Goal: Information Seeking & Learning: Learn about a topic

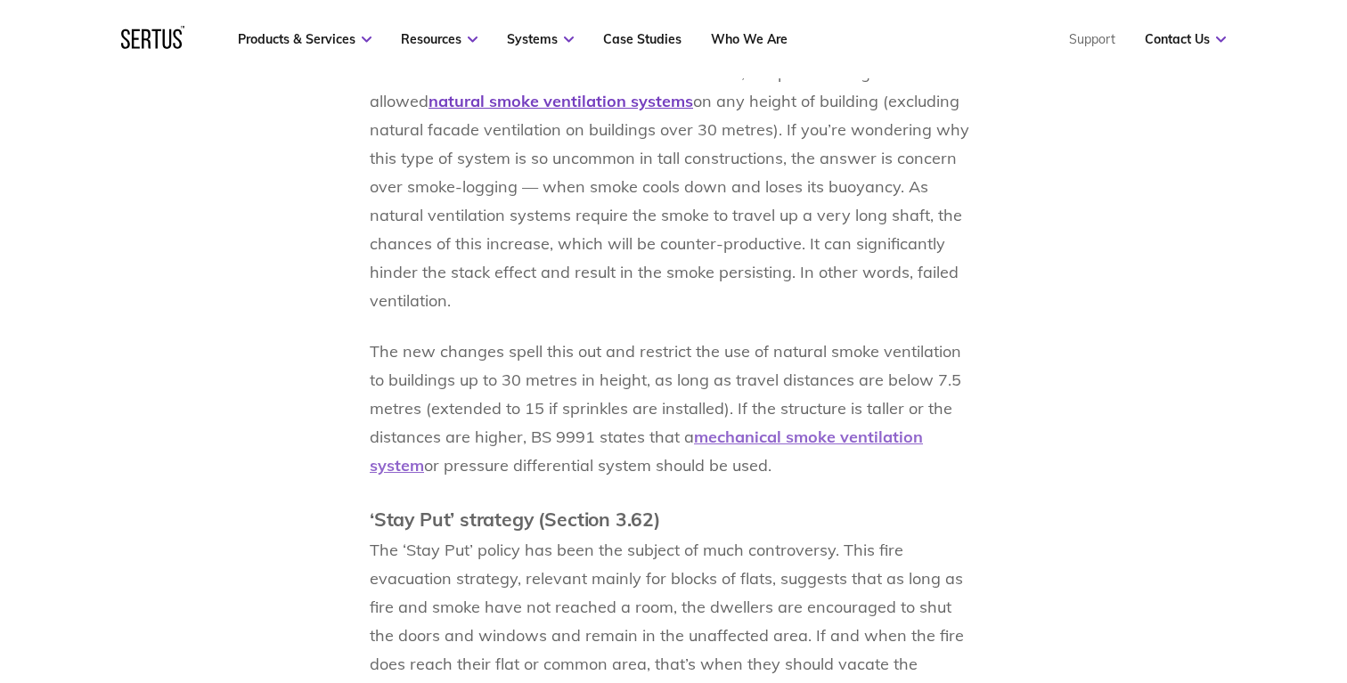
click at [762, 436] on span "mechanical smoke ventilation system" at bounding box center [646, 451] width 553 height 49
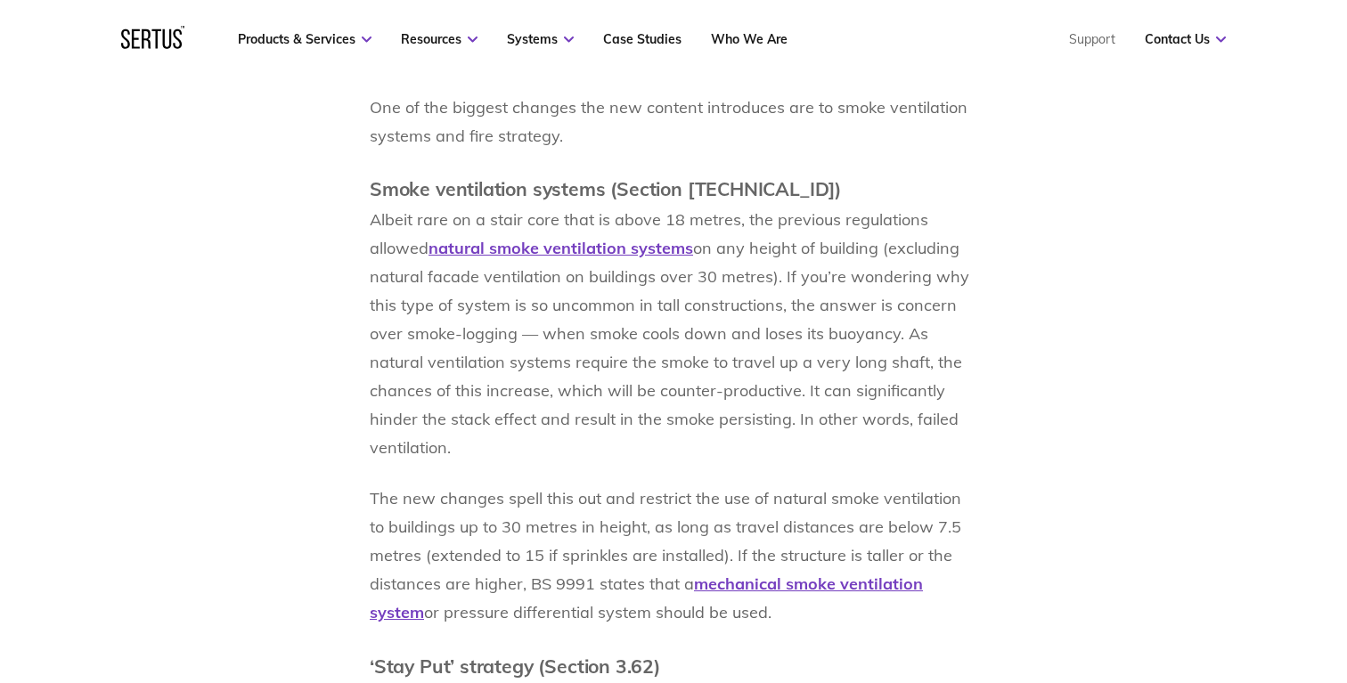
scroll to position [1776, 0]
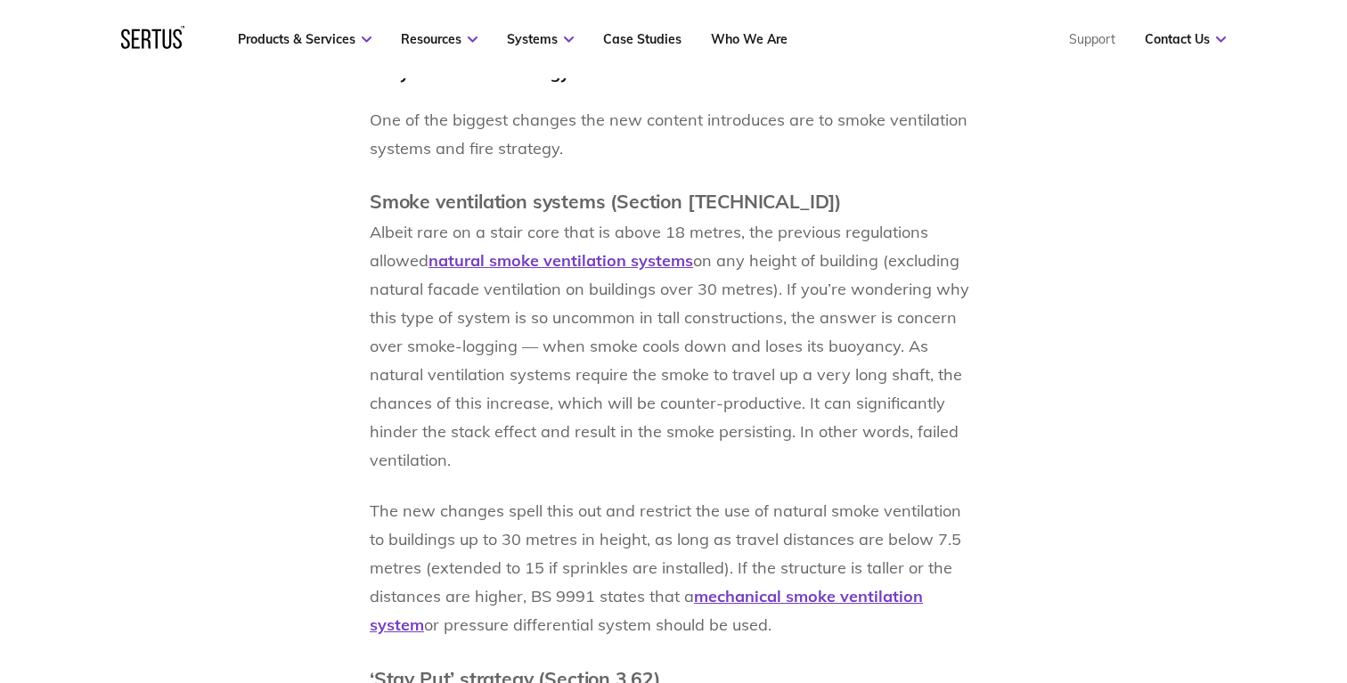
click at [907, 457] on p "Albeit rare on a stair core that is above 18 metres, the previous regulations a…" at bounding box center [674, 346] width 608 height 257
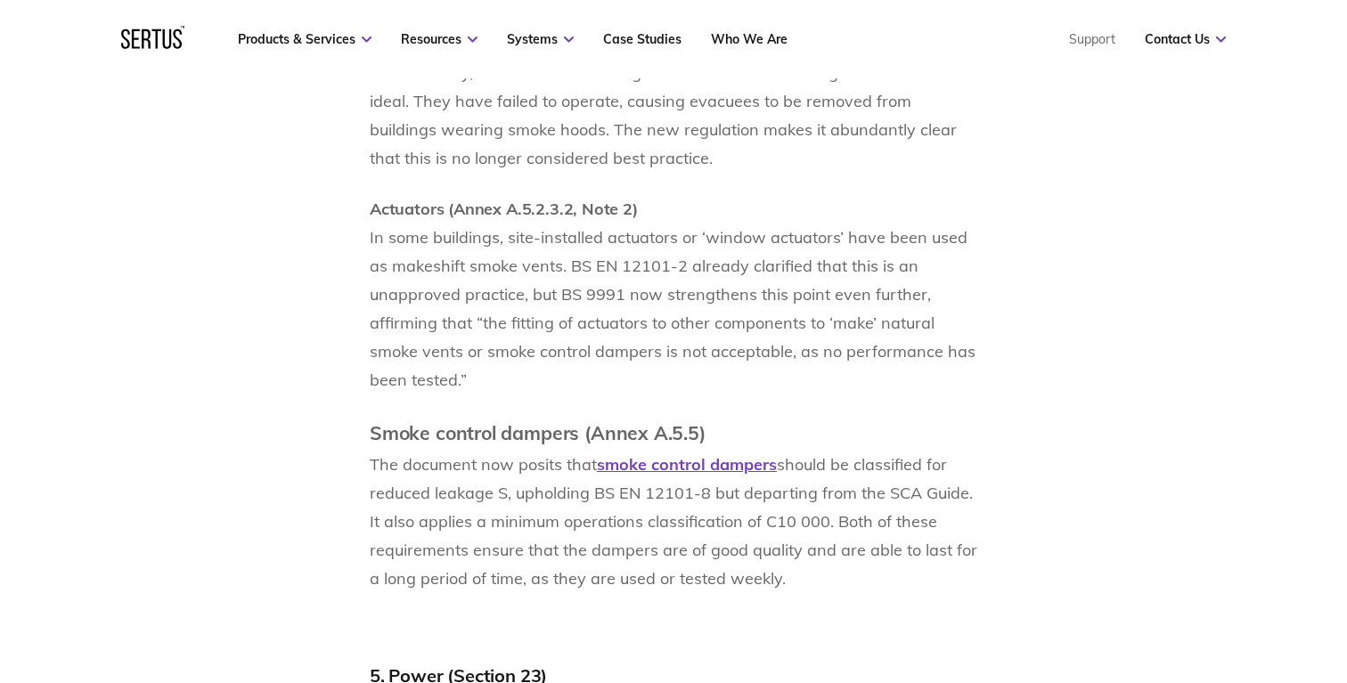
scroll to position [4650, 0]
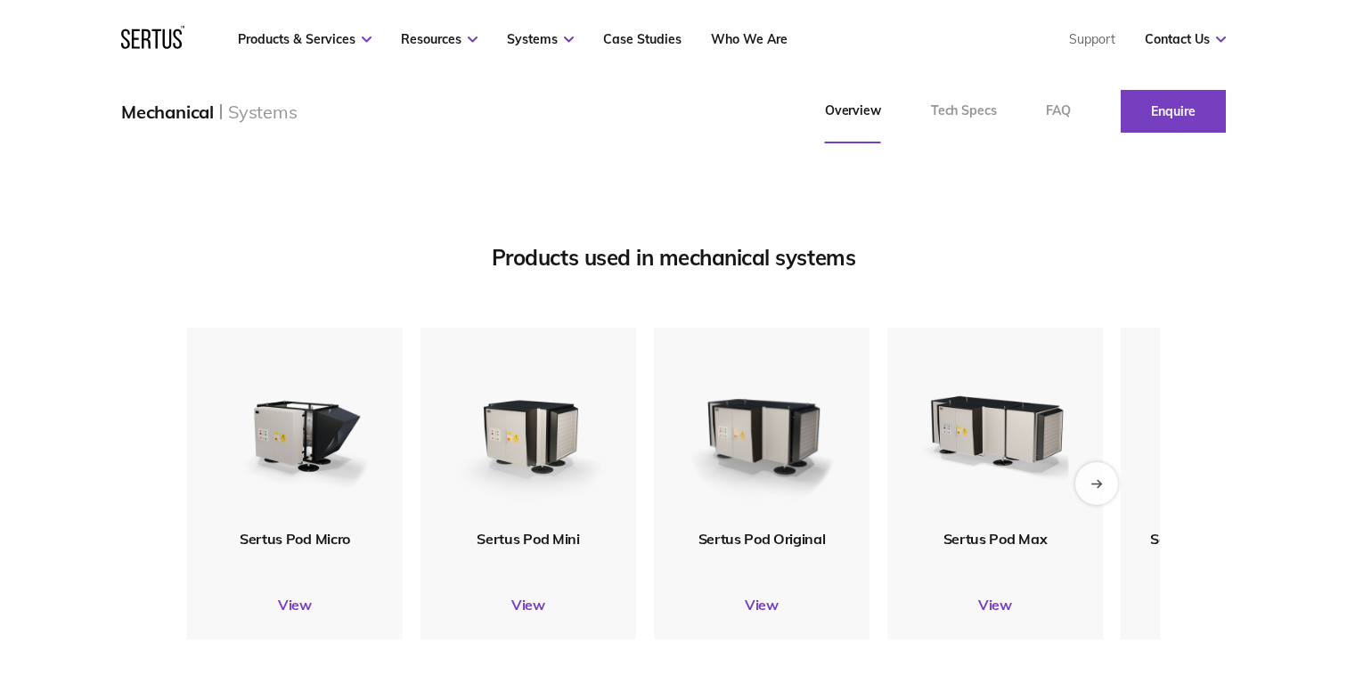
scroll to position [1957, 0]
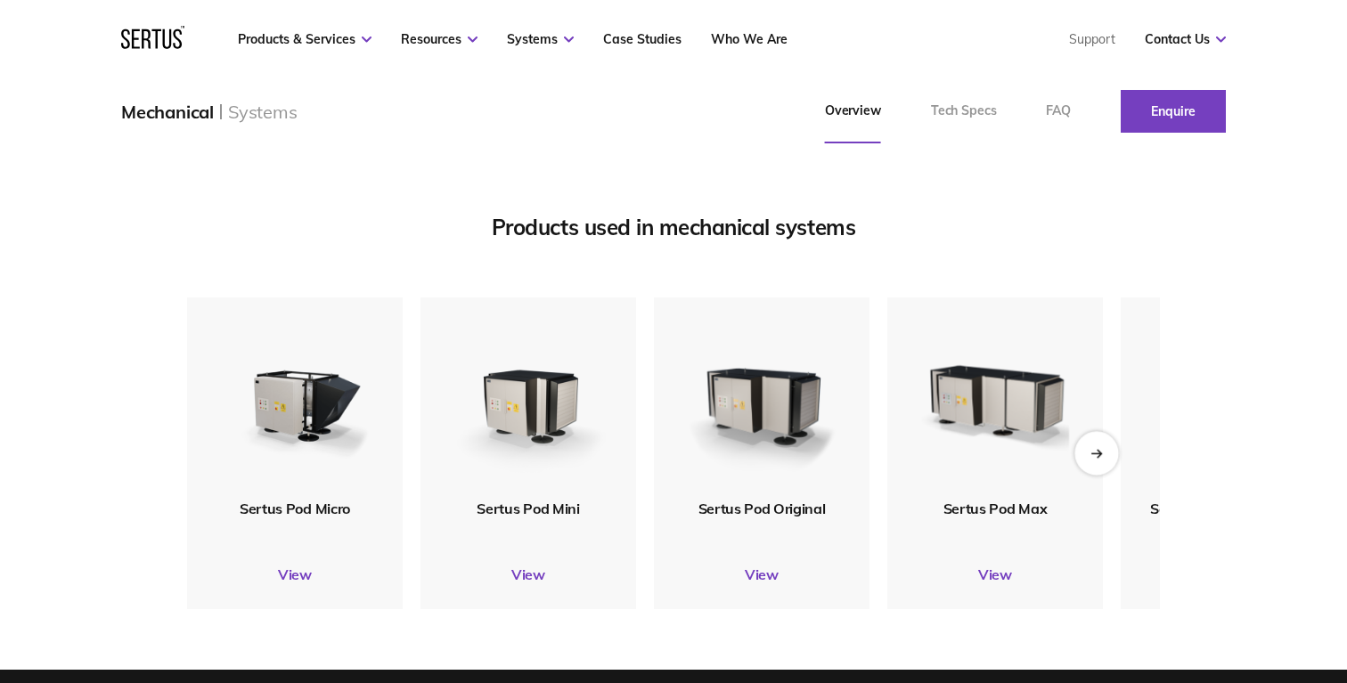
click at [1091, 454] on icon "Next slide" at bounding box center [1096, 453] width 12 height 10
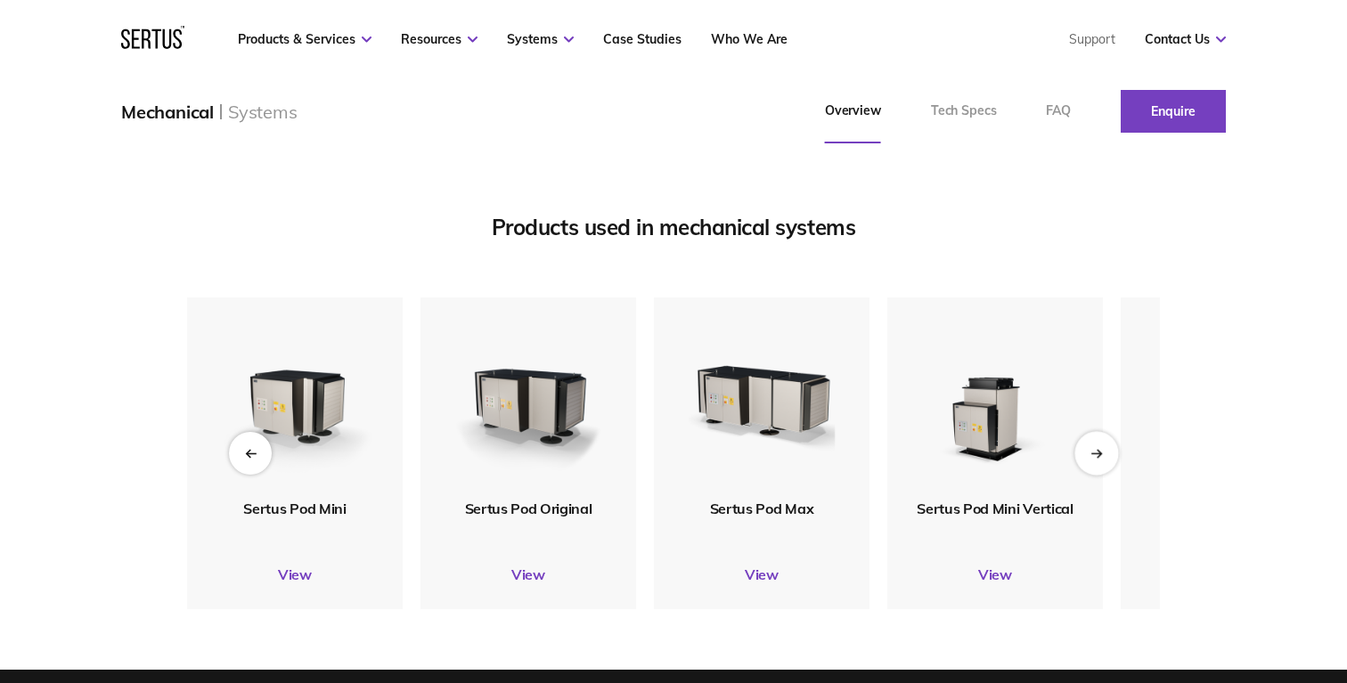
click at [1091, 454] on icon "Next slide" at bounding box center [1096, 453] width 12 height 10
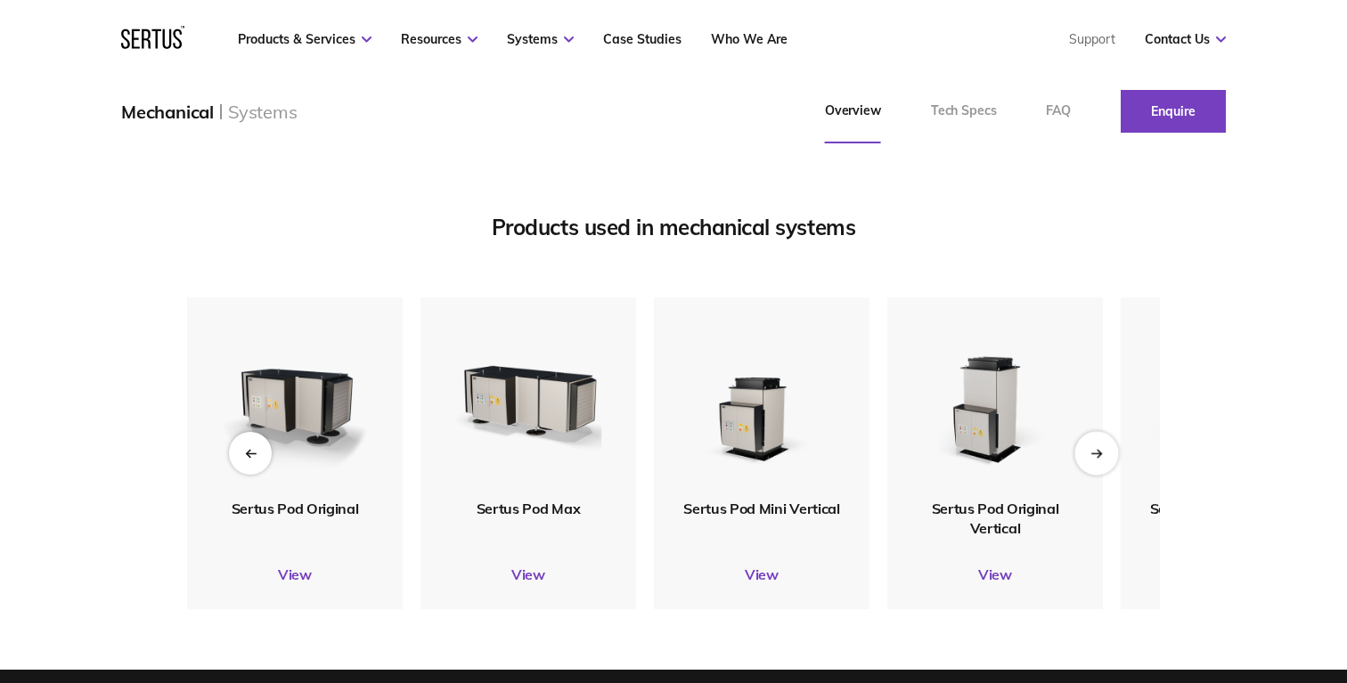
click at [1091, 454] on icon "Next slide" at bounding box center [1096, 453] width 12 height 10
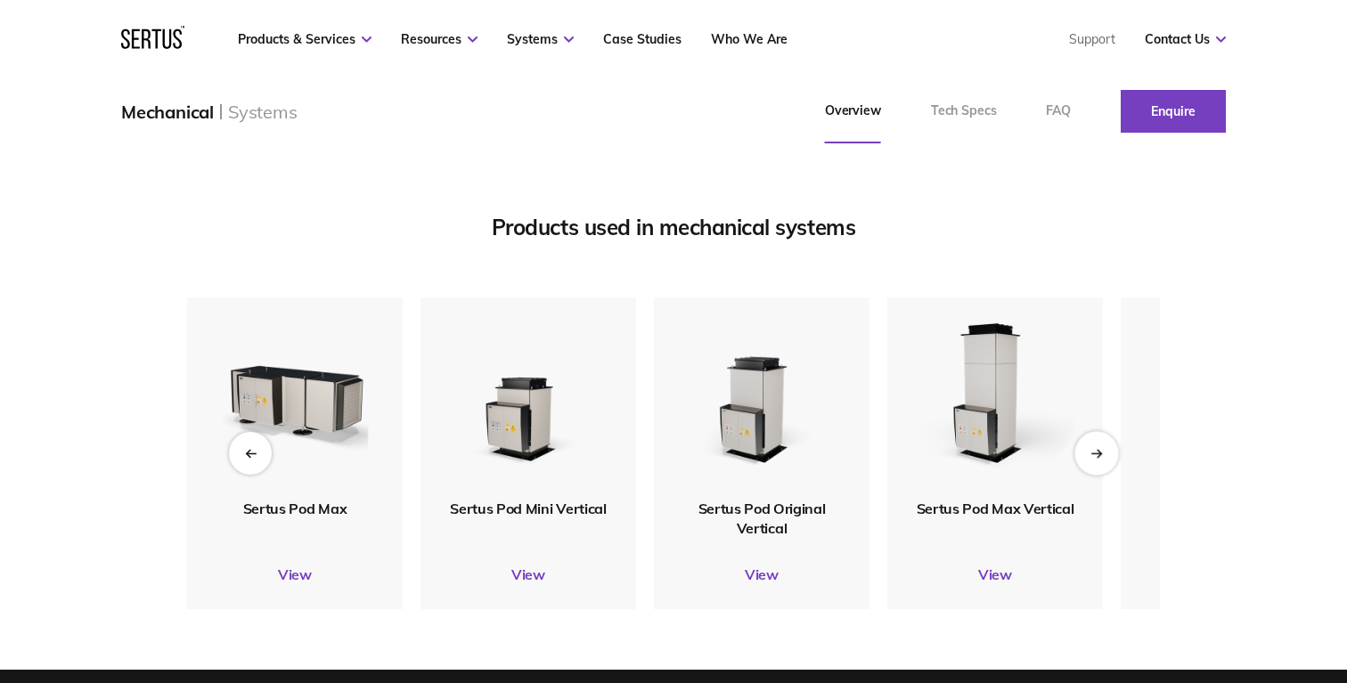
click at [1091, 454] on icon "Next slide" at bounding box center [1096, 453] width 12 height 10
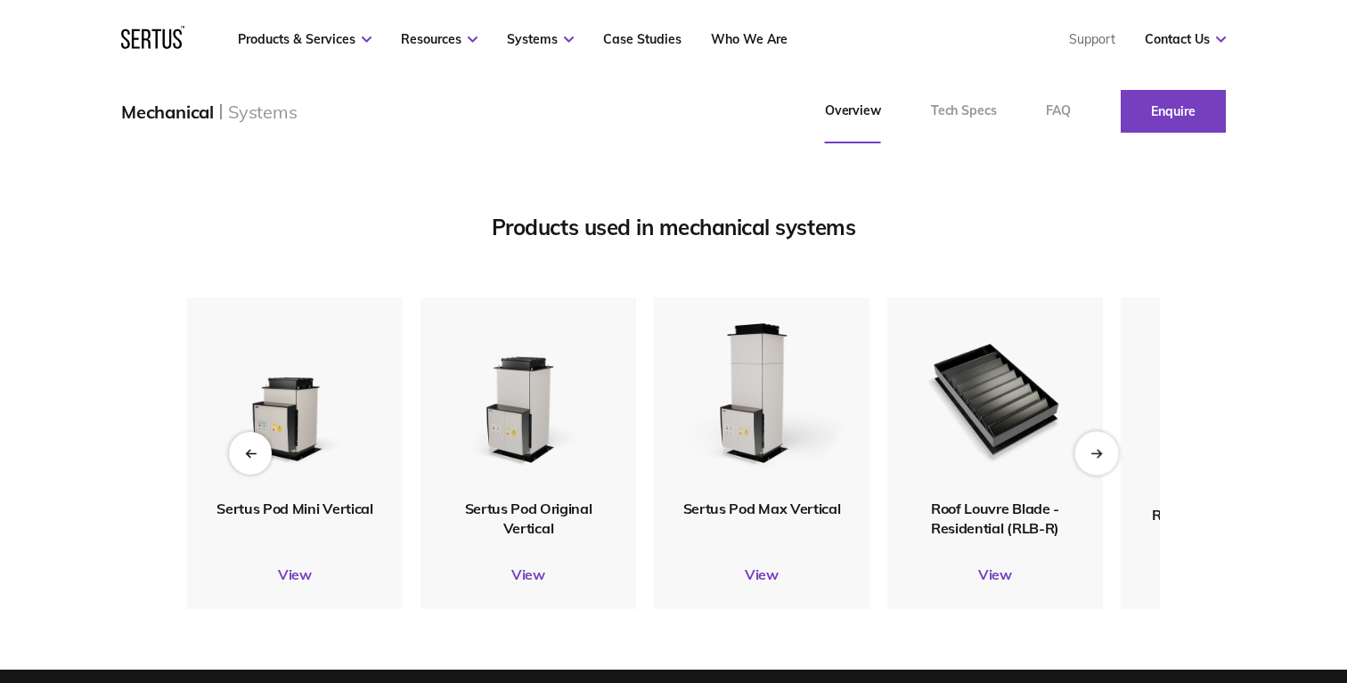
click at [1091, 454] on icon "Next slide" at bounding box center [1096, 453] width 12 height 10
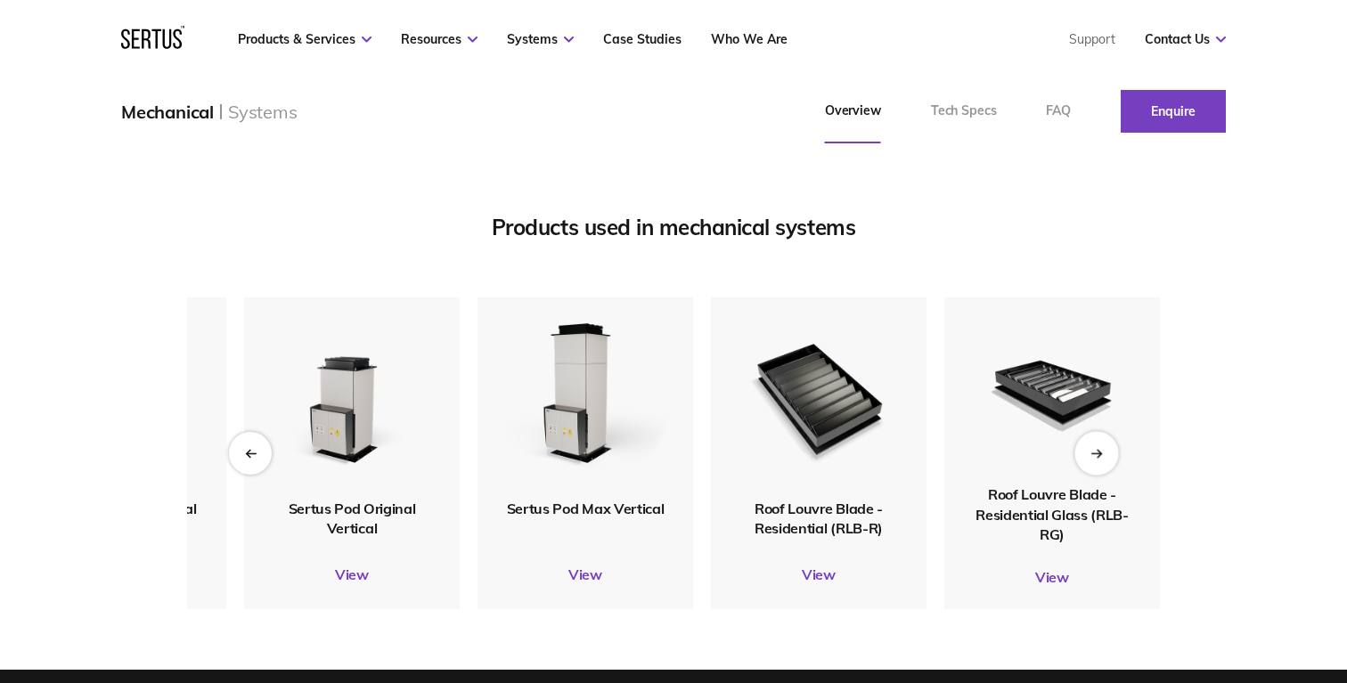
click at [1091, 454] on icon "Next slide" at bounding box center [1096, 453] width 12 height 10
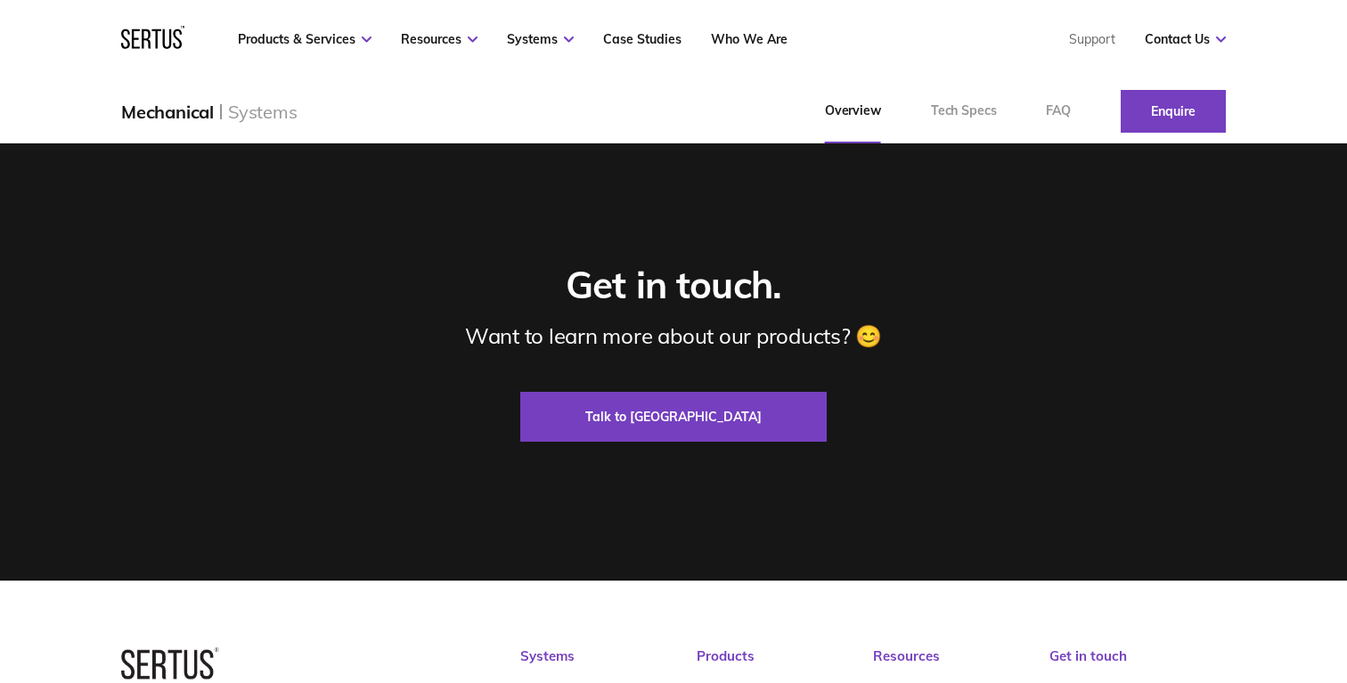
scroll to position [3663, 0]
